Goal: Transaction & Acquisition: Purchase product/service

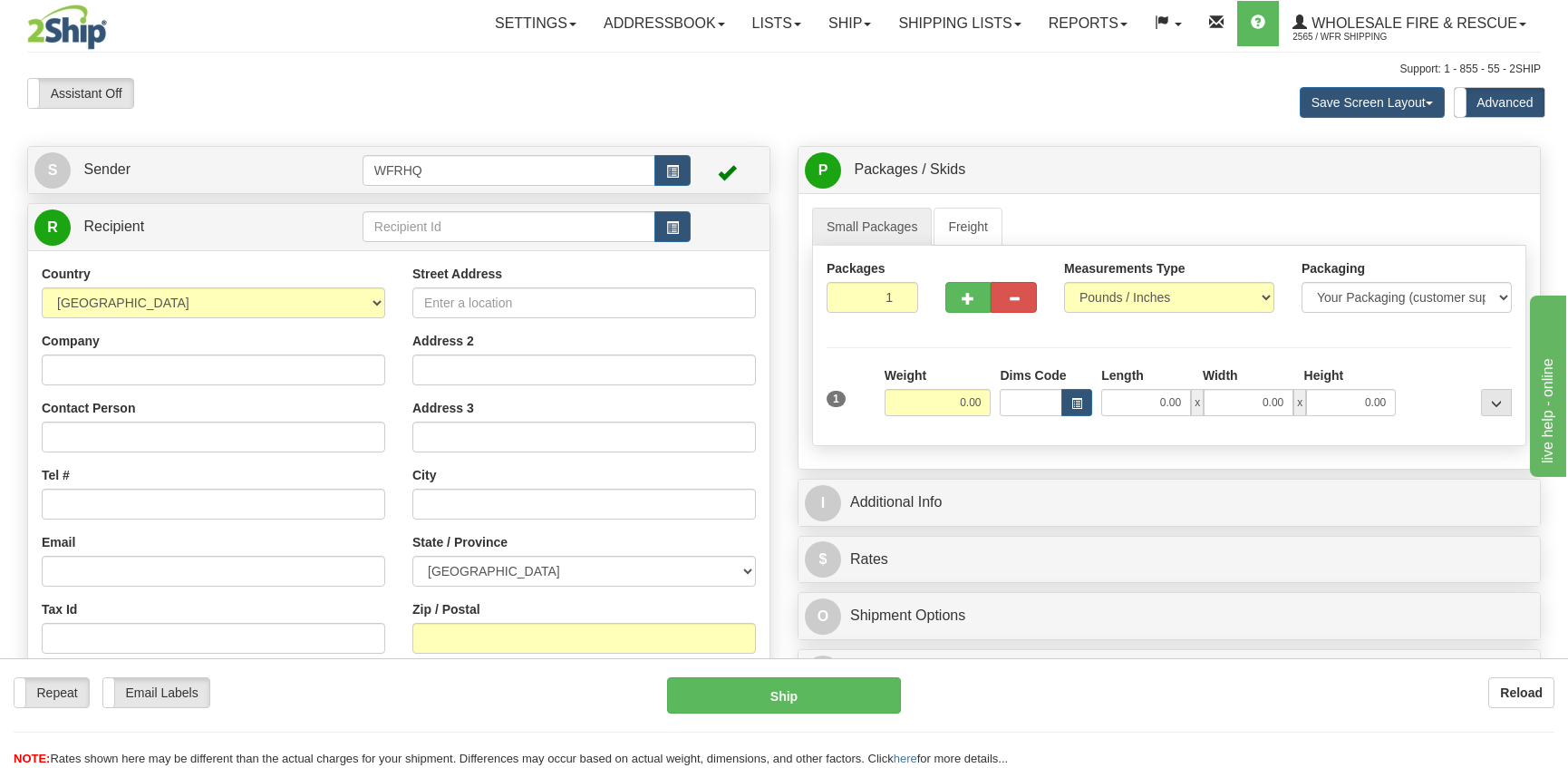
click at [480, 630] on div "Zip / Postal" at bounding box center [585, 627] width 344 height 53
click at [477, 640] on input "Zip / Postal" at bounding box center [585, 637] width 344 height 30
click at [427, 640] on input "Zip / Postal" at bounding box center [585, 637] width 344 height 30
type input "L5T 2G1"
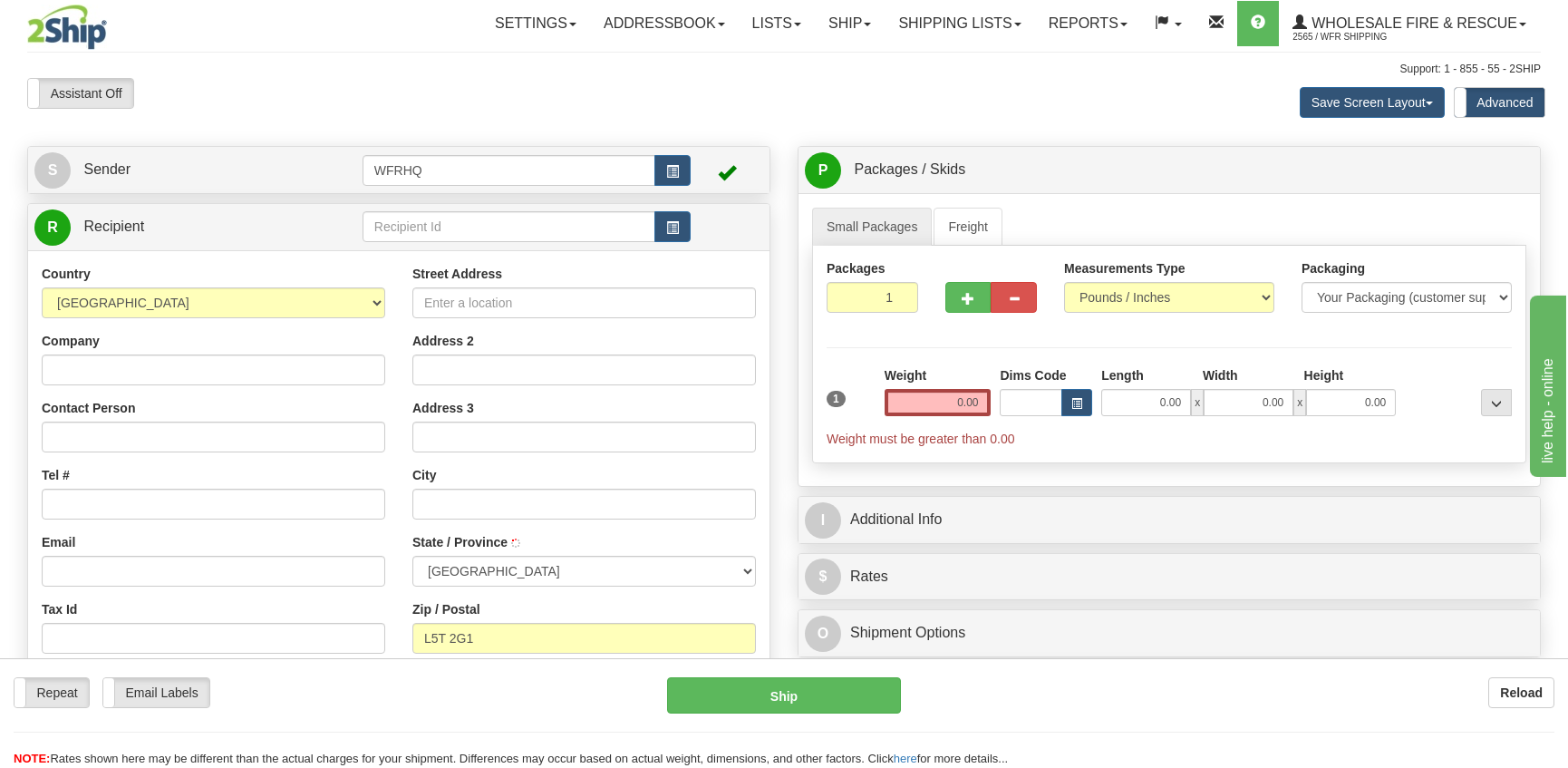
type input "[GEOGRAPHIC_DATA]"
select select "ON"
click at [946, 401] on input "0.00" at bounding box center [938, 403] width 107 height 27
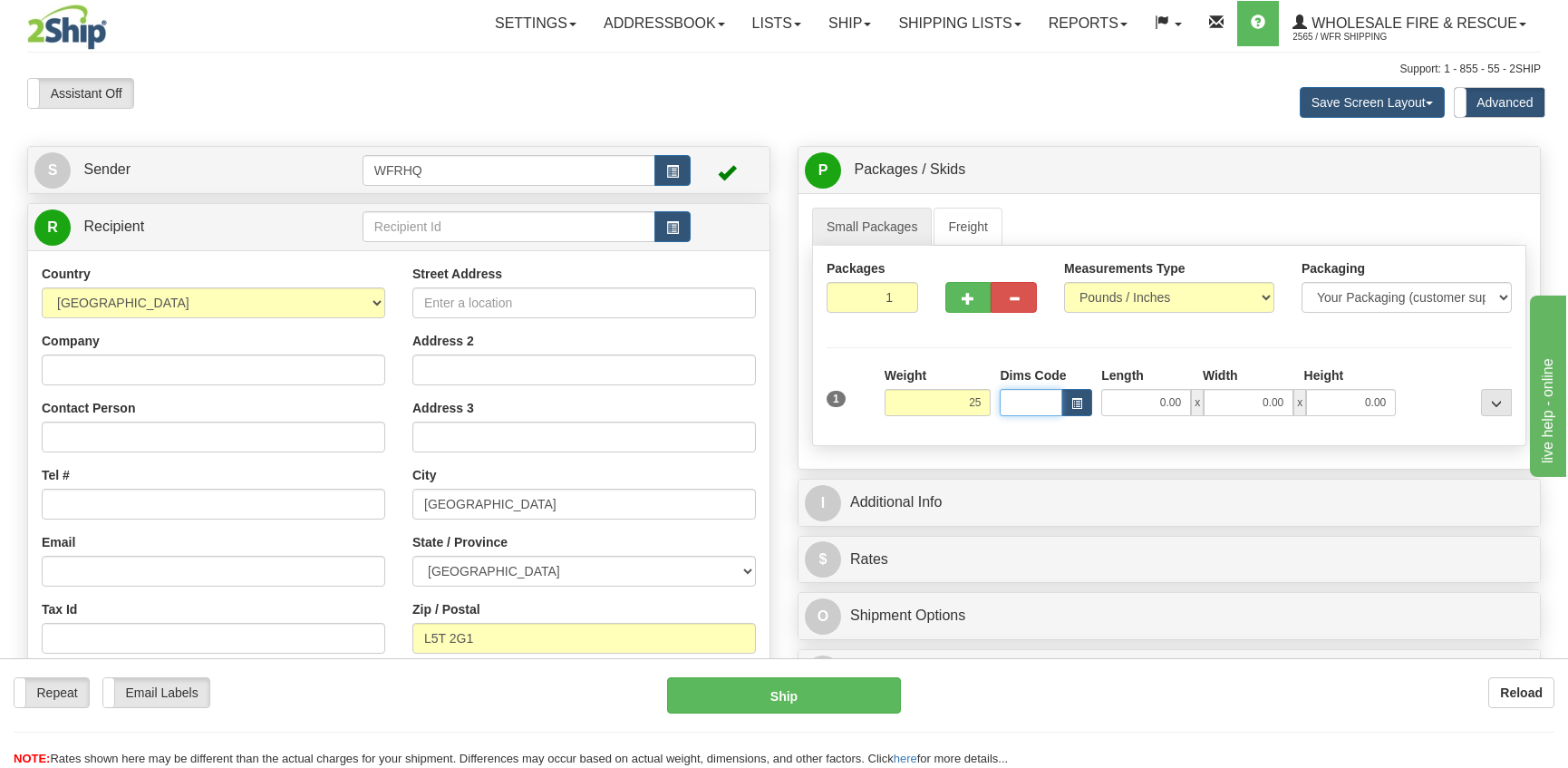
type input "25.00"
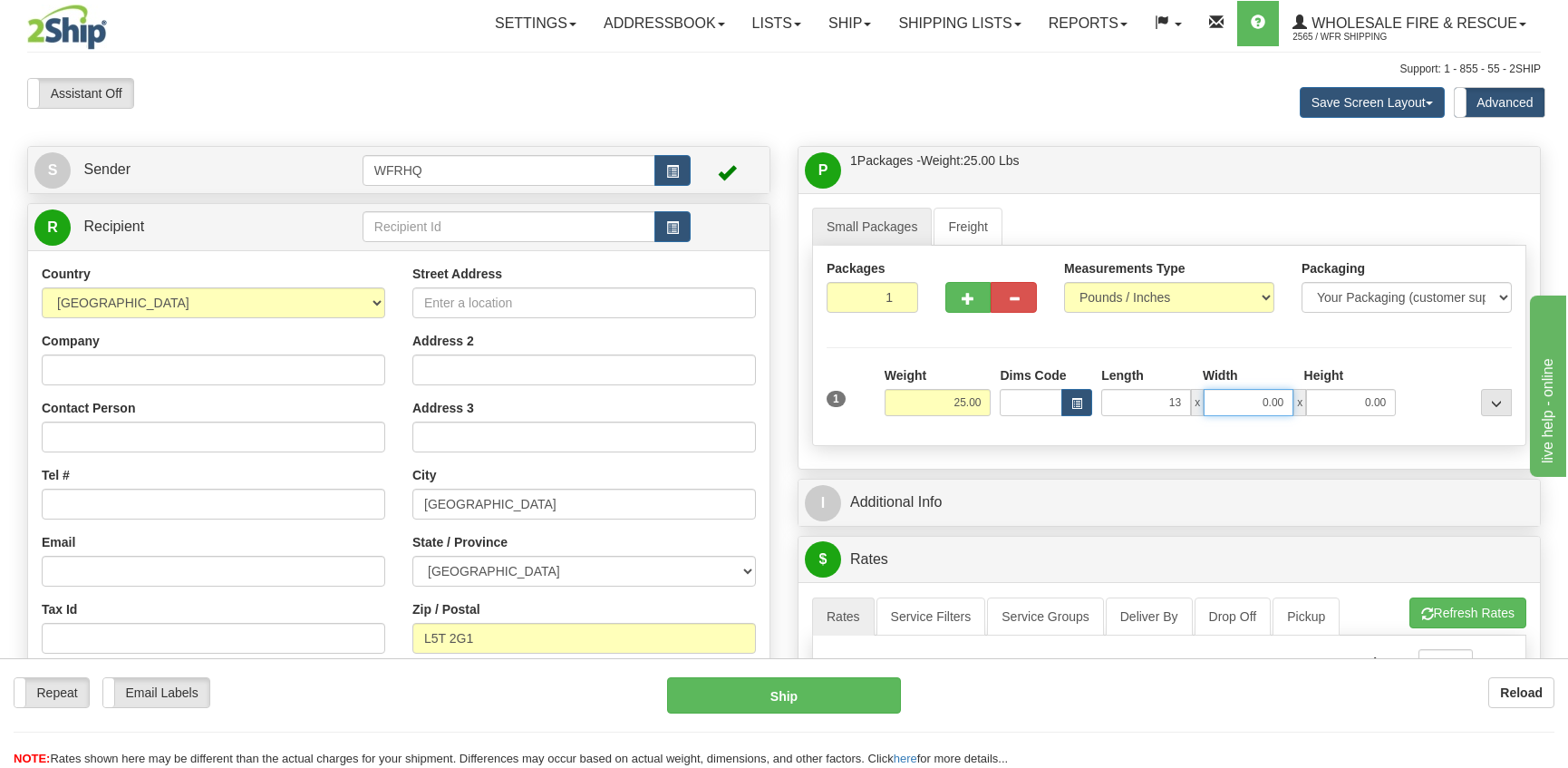
type input "13.00"
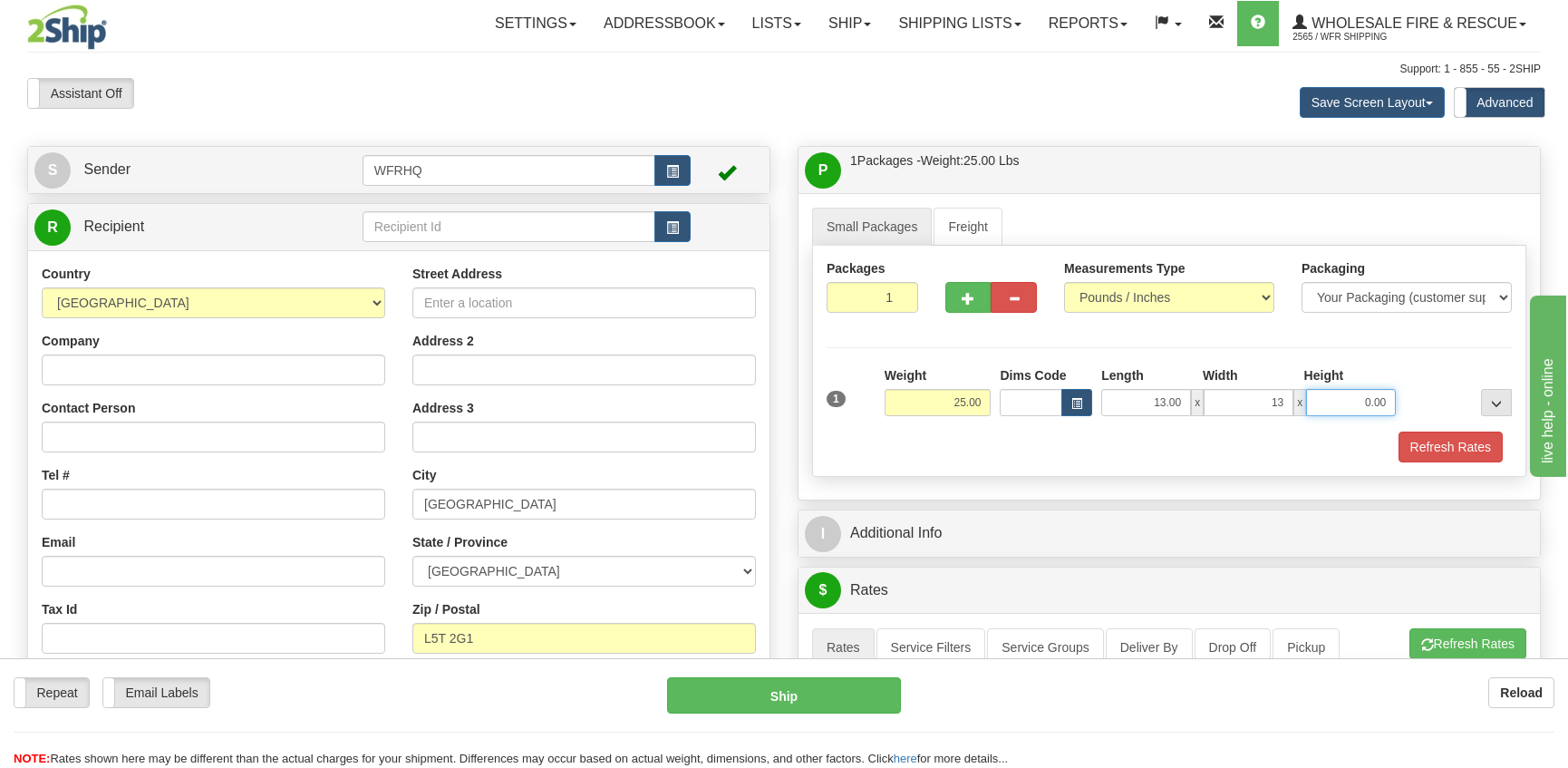
type input "13.00"
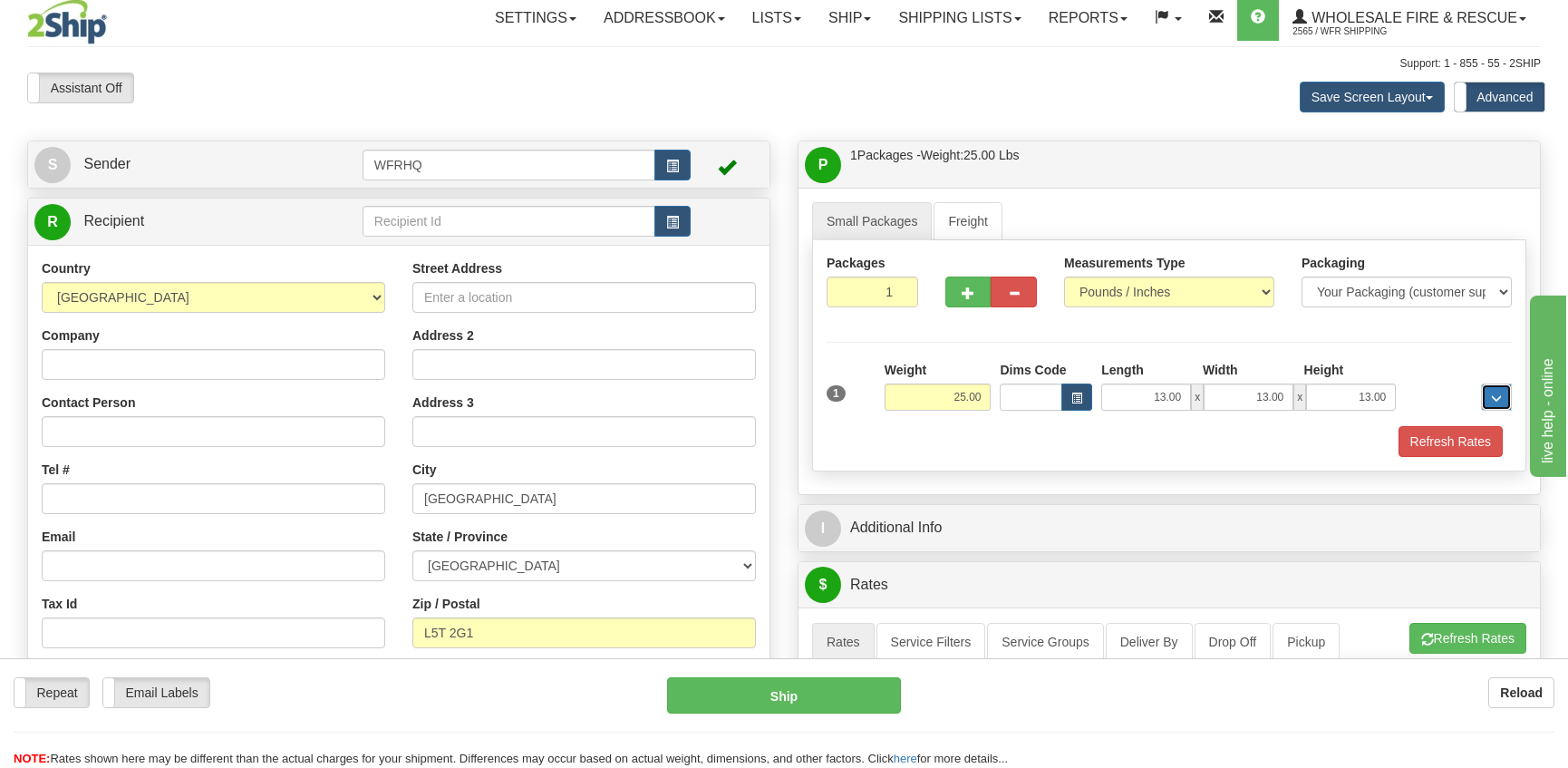
scroll to position [453, 0]
